Goal: Task Accomplishment & Management: Use online tool/utility

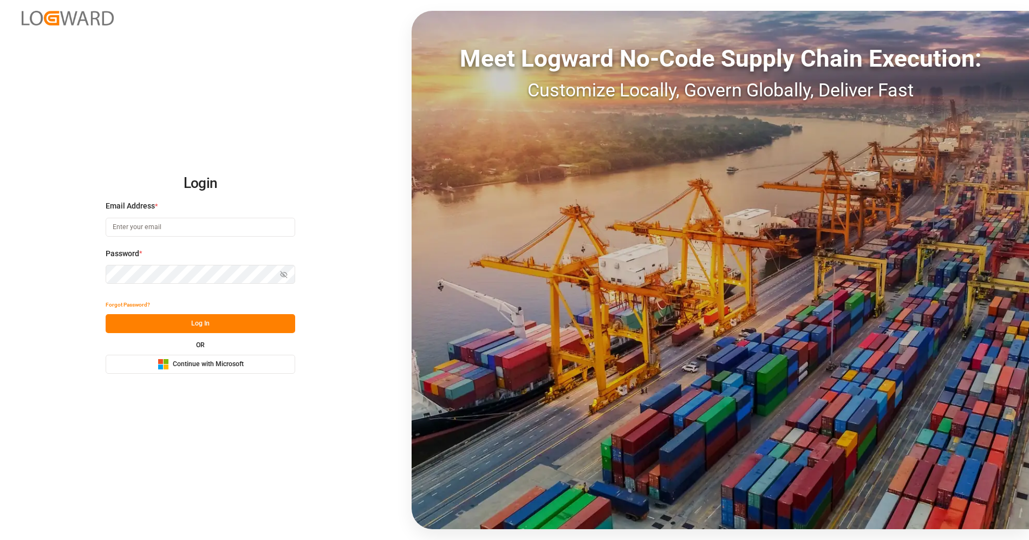
click at [206, 375] on div "Login Email Address * Password * Show password Forgot Password? Log In OR Micro…" at bounding box center [514, 270] width 1029 height 540
click at [212, 362] on span "Continue with Microsoft" at bounding box center [208, 365] width 71 height 10
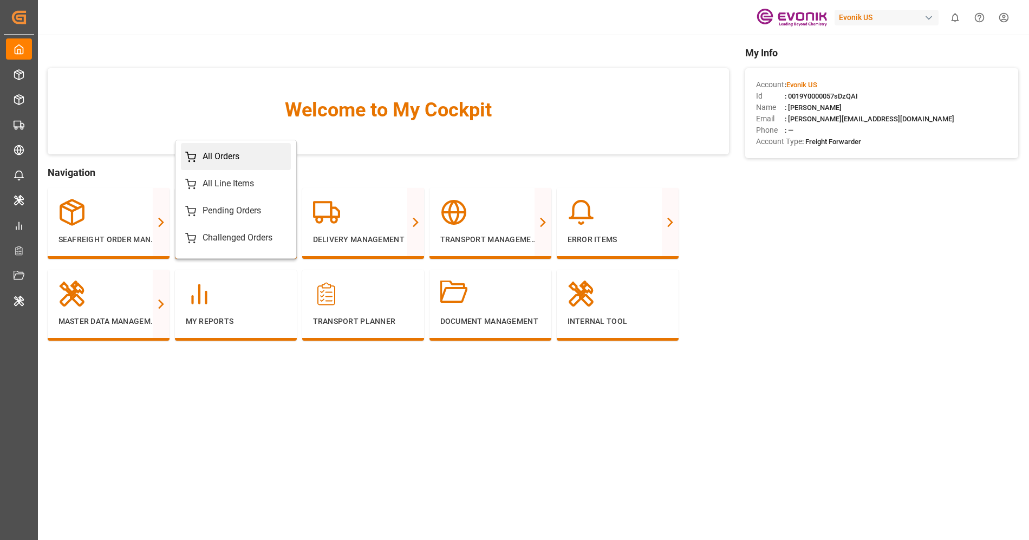
click at [260, 161] on div "All Orders" at bounding box center [235, 156] width 101 height 13
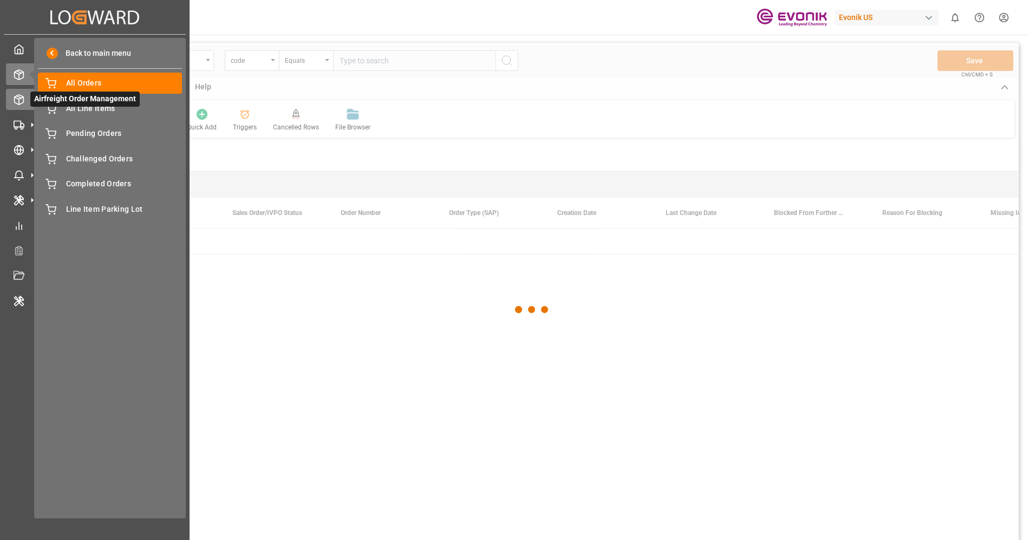
click at [30, 103] on span "Airfreight Order Management" at bounding box center [84, 99] width 109 height 15
click at [16, 127] on circle at bounding box center [16, 128] width 2 height 2
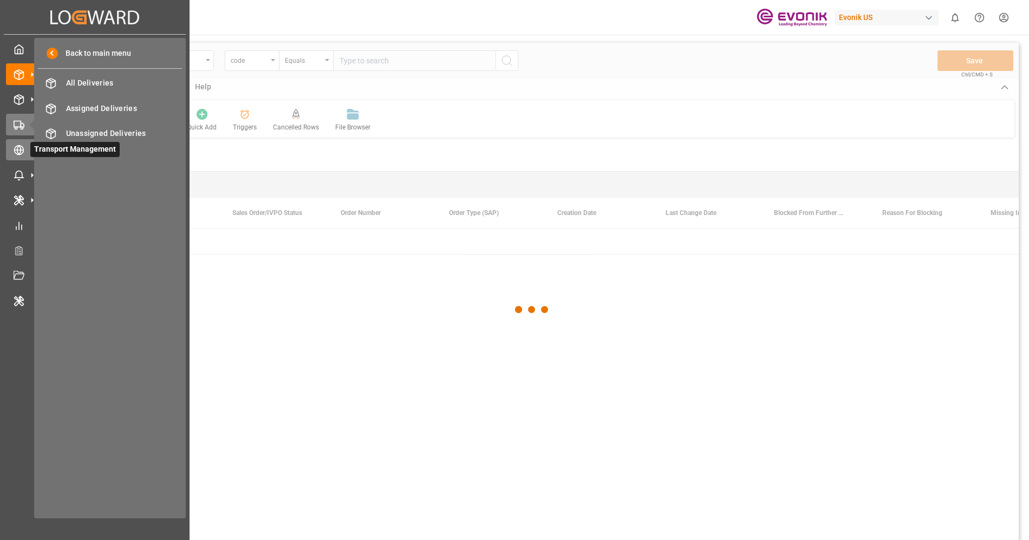
click at [15, 144] on div at bounding box center [15, 149] width 18 height 11
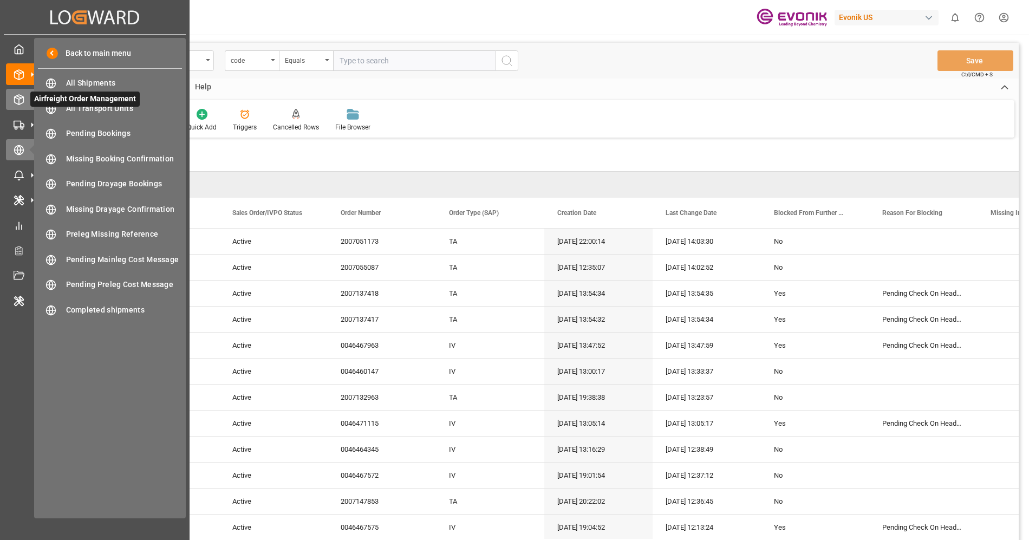
click at [19, 94] on icon at bounding box center [19, 99] width 11 height 11
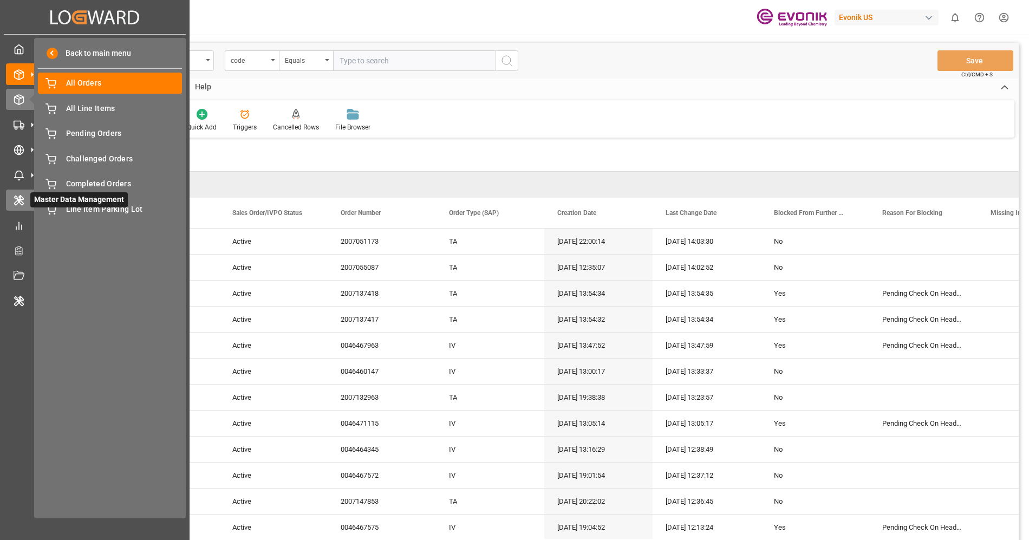
click at [23, 195] on icon at bounding box center [19, 200] width 11 height 11
click at [19, 202] on icon at bounding box center [19, 200] width 11 height 11
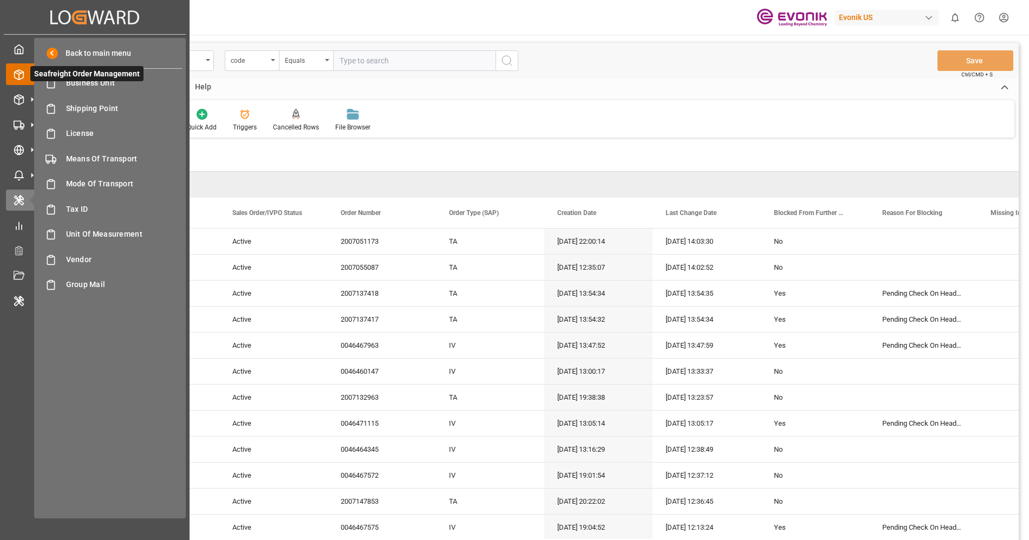
click at [15, 76] on icon at bounding box center [19, 74] width 11 height 11
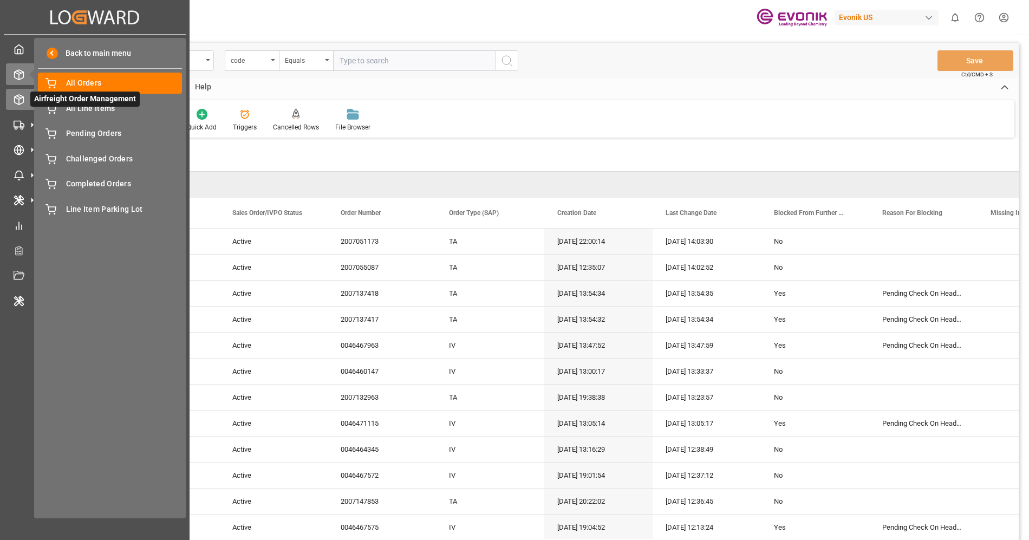
click at [29, 102] on icon at bounding box center [32, 99] width 11 height 11
click at [24, 126] on polygon at bounding box center [22, 125] width 3 height 4
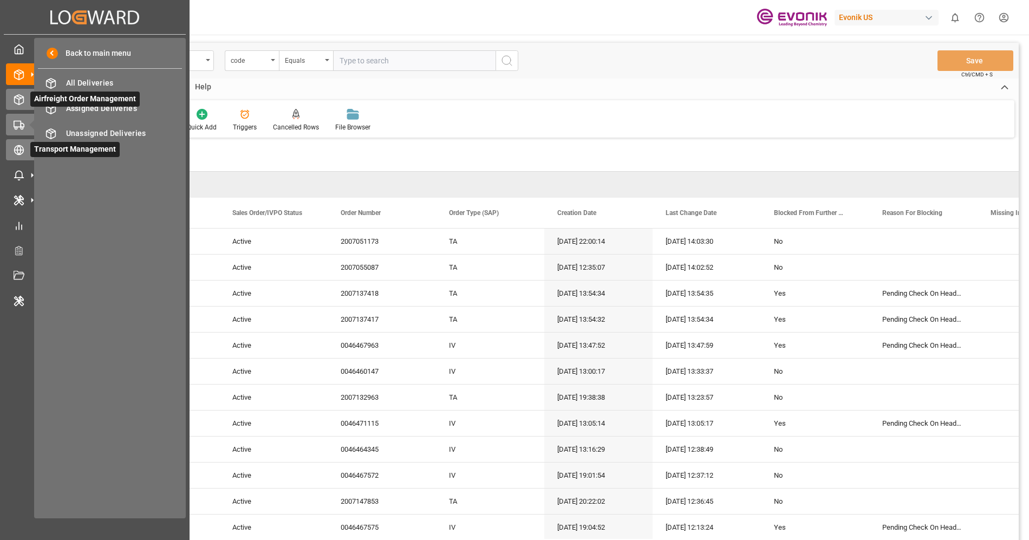
click at [27, 150] on icon at bounding box center [32, 149] width 11 height 11
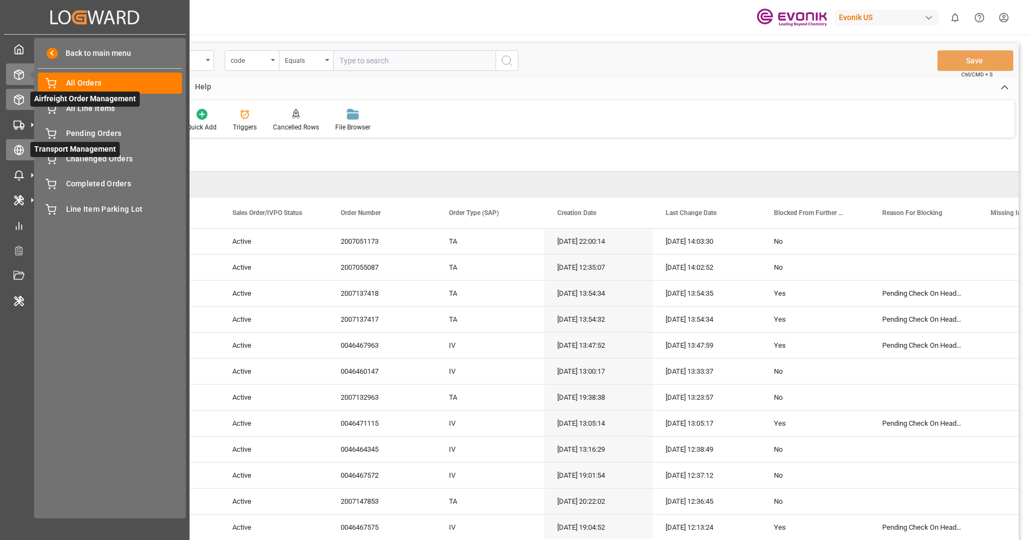
click at [21, 151] on icon at bounding box center [19, 150] width 4 height 9
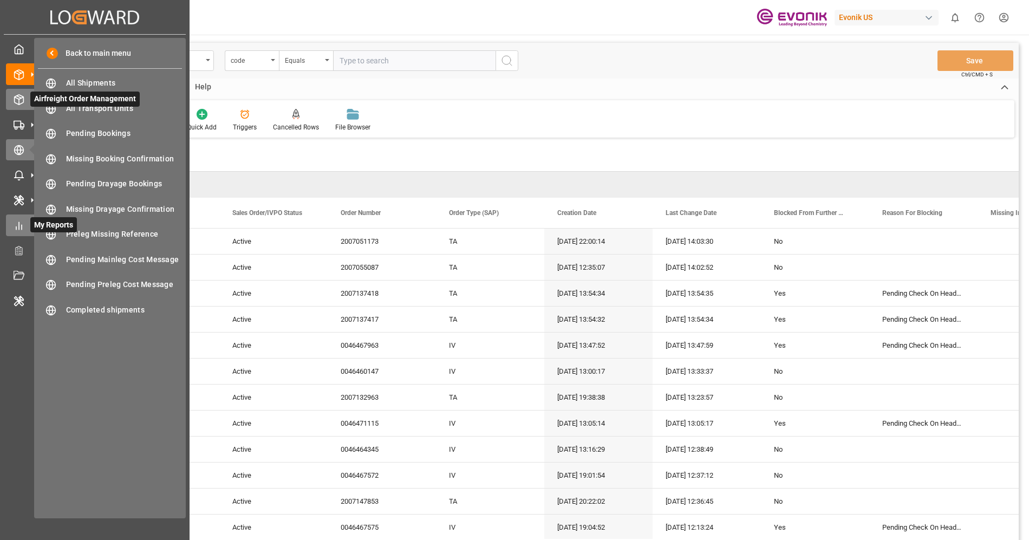
click at [27, 226] on div "My Reports My Reports" at bounding box center [95, 224] width 178 height 21
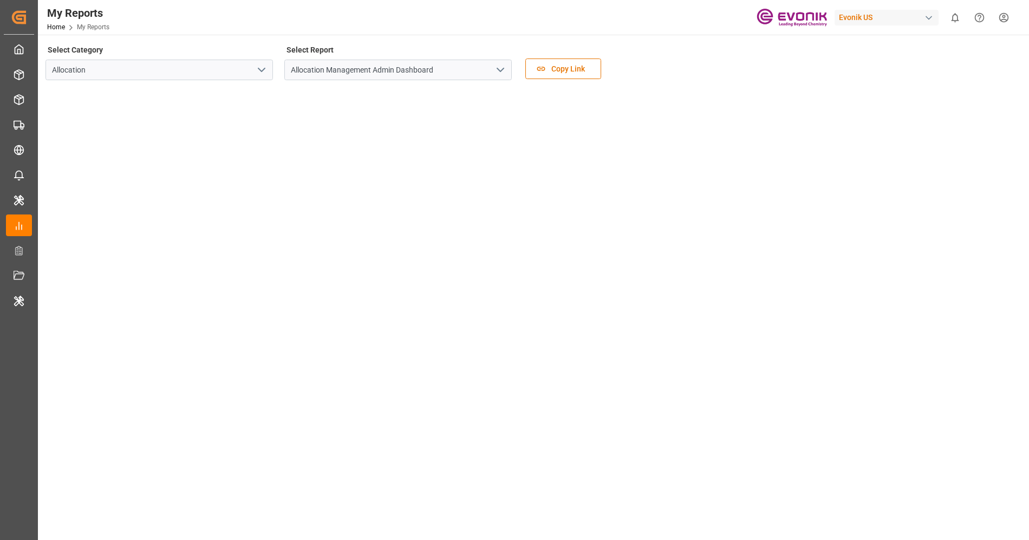
click at [502, 69] on polyline "open menu" at bounding box center [500, 69] width 6 height 3
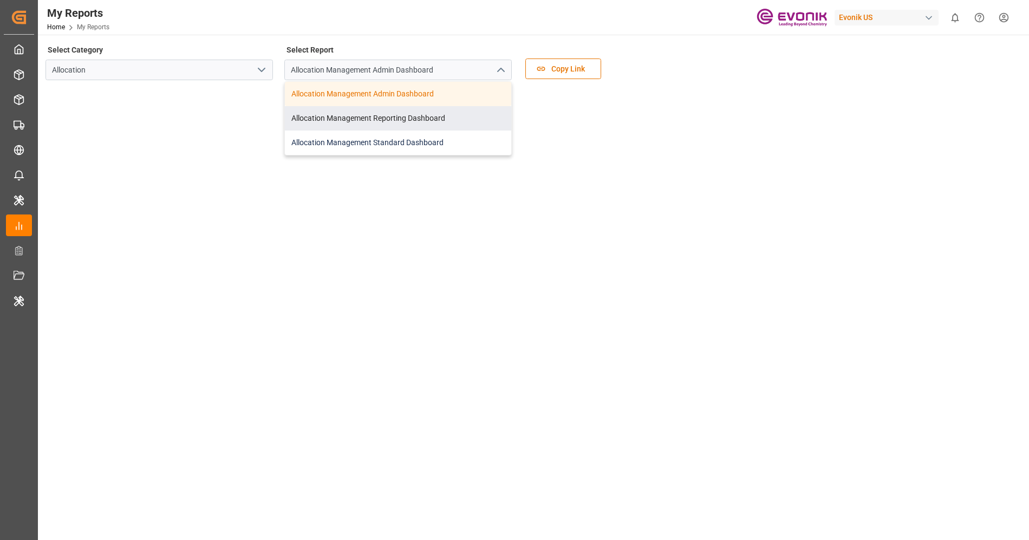
click at [446, 135] on div "Allocation Management Standard Dashboard" at bounding box center [398, 142] width 226 height 24
